Goal: Transaction & Acquisition: Obtain resource

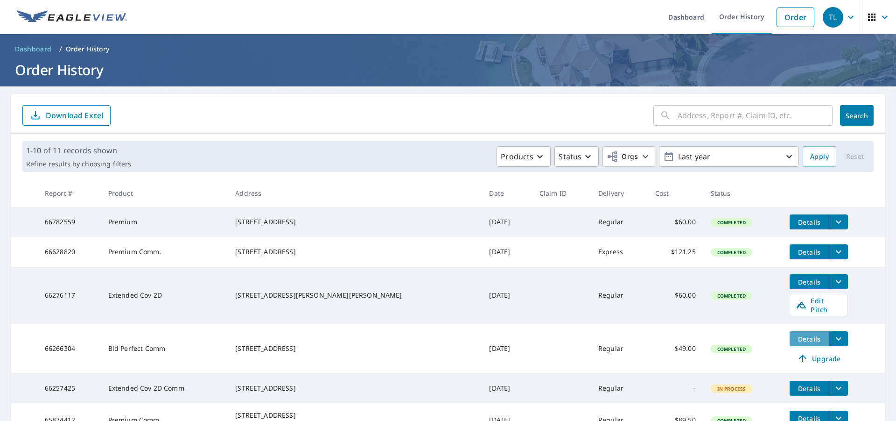
click at [796, 339] on span "Details" at bounding box center [810, 338] width 28 height 9
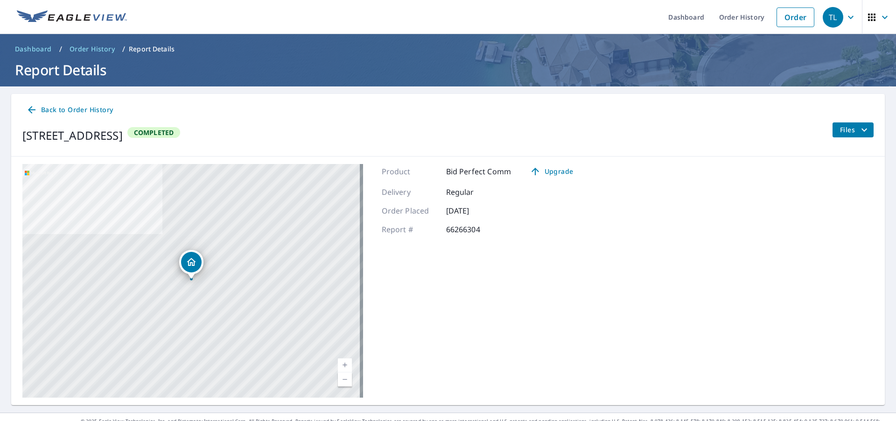
scroll to position [15, 0]
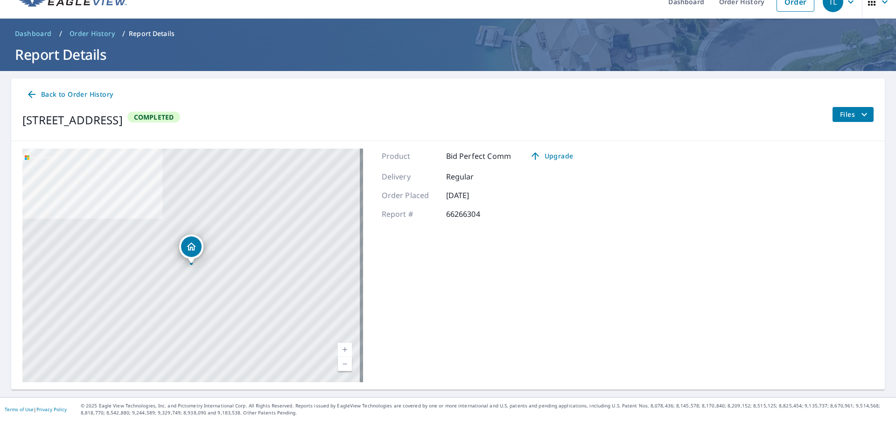
click at [849, 115] on span "Files" at bounding box center [855, 114] width 30 height 11
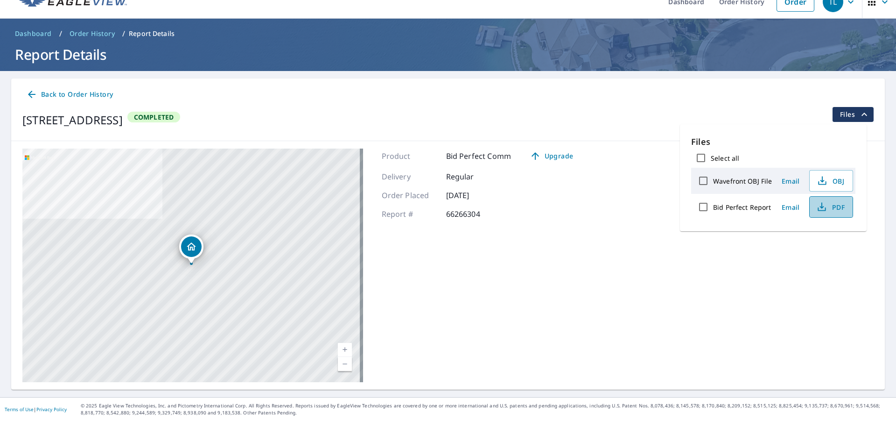
click at [830, 203] on span "PDF" at bounding box center [831, 206] width 30 height 11
click at [859, 116] on icon "filesDropdownBtn-66266304" at bounding box center [864, 114] width 11 height 11
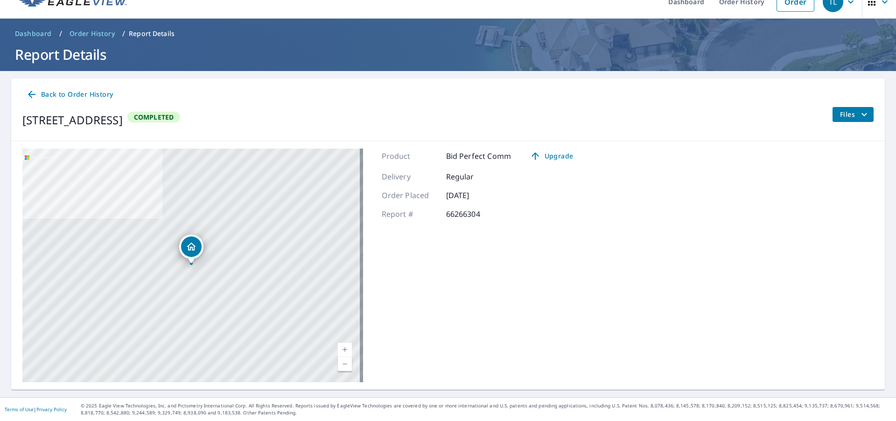
click at [859, 116] on icon "filesDropdownBtn-66266304" at bounding box center [864, 114] width 11 height 11
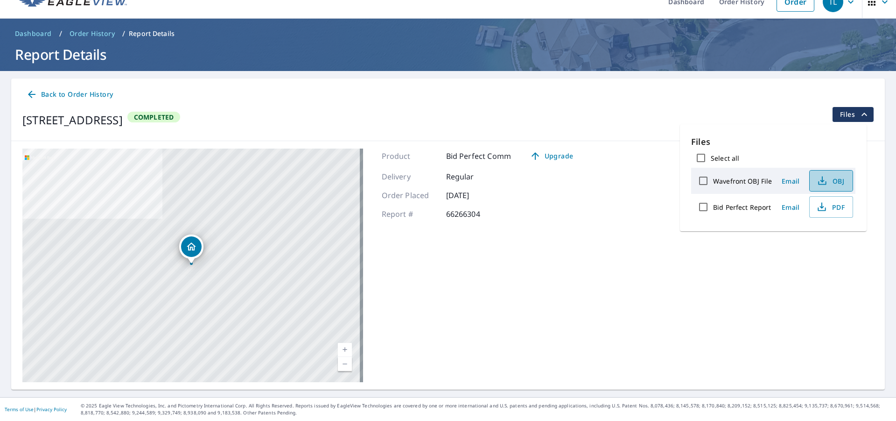
click at [835, 179] on span "OBJ" at bounding box center [831, 180] width 30 height 11
click at [833, 210] on span "PDF" at bounding box center [831, 206] width 30 height 11
click at [308, 110] on div "[STREET_ADDRESS] Completed Files" at bounding box center [448, 120] width 852 height 26
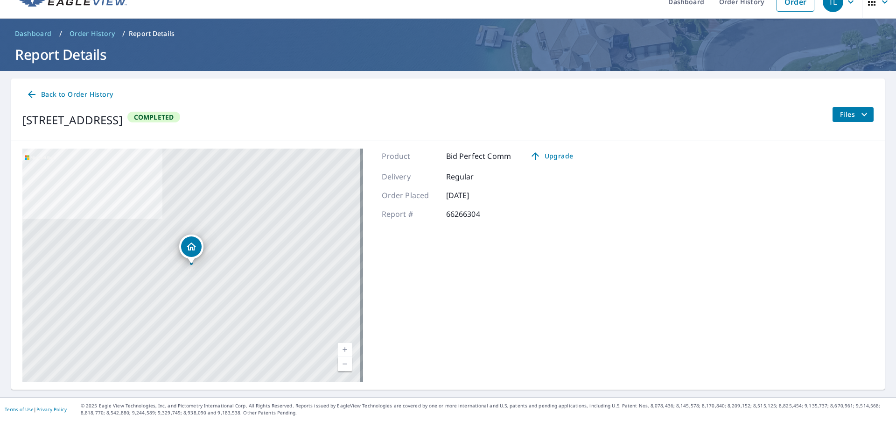
click at [80, 99] on span "Back to Order History" at bounding box center [69, 95] width 87 height 12
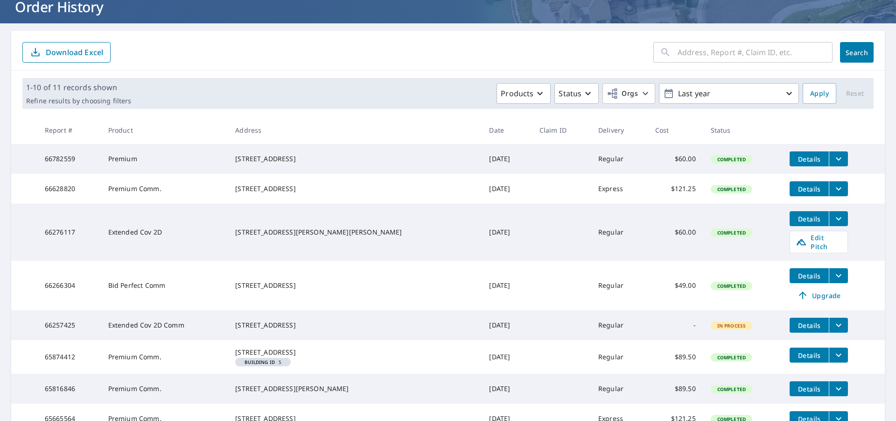
scroll to position [60, 0]
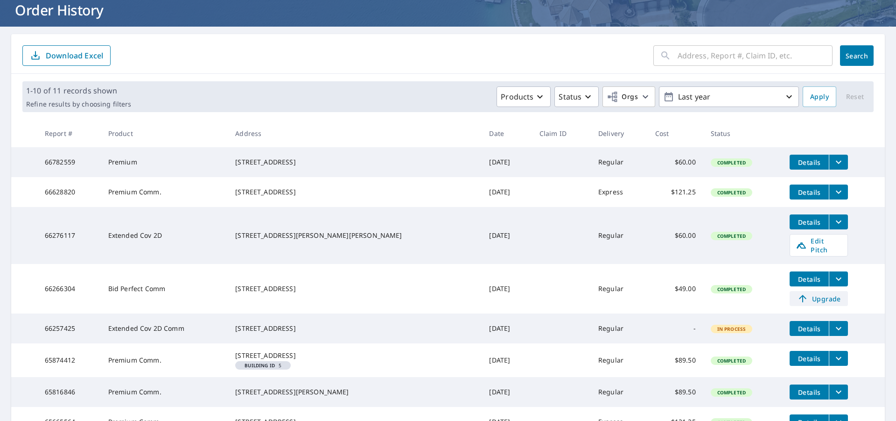
click at [802, 298] on span "Upgrade" at bounding box center [819, 298] width 47 height 11
